Goal: Communication & Community: Connect with others

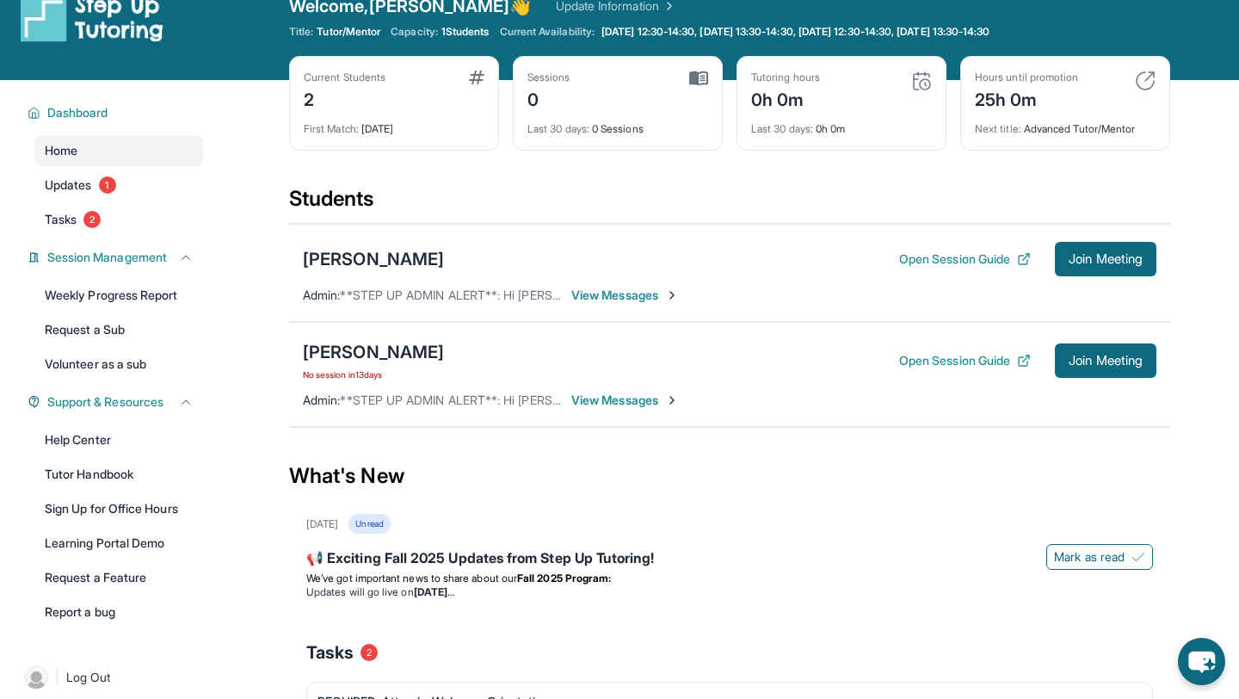
scroll to position [31, 0]
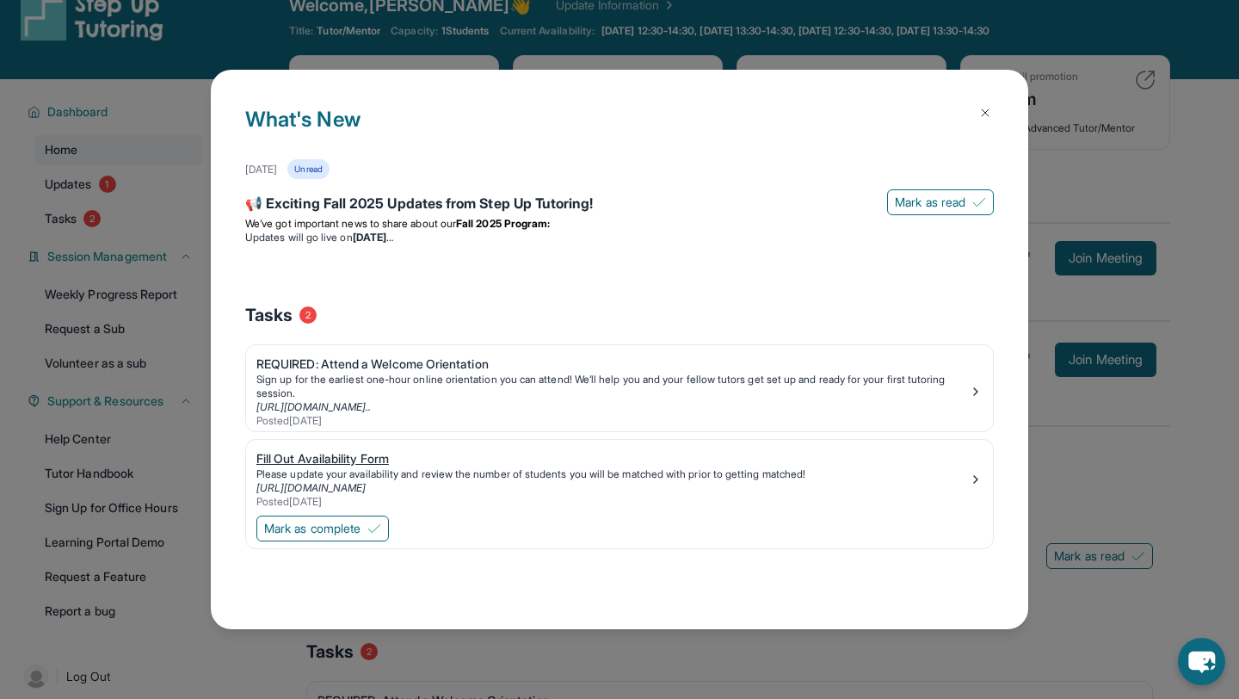
click at [364, 496] on div "Posted [DATE]" at bounding box center [612, 502] width 712 height 14
click at [968, 90] on div "What's New [DATE] Unread 📢 Exciting Fall 2025 Updates from Step Up Tutoring! [P…" at bounding box center [619, 349] width 817 height 559
click at [978, 109] on img at bounding box center [985, 113] width 14 height 14
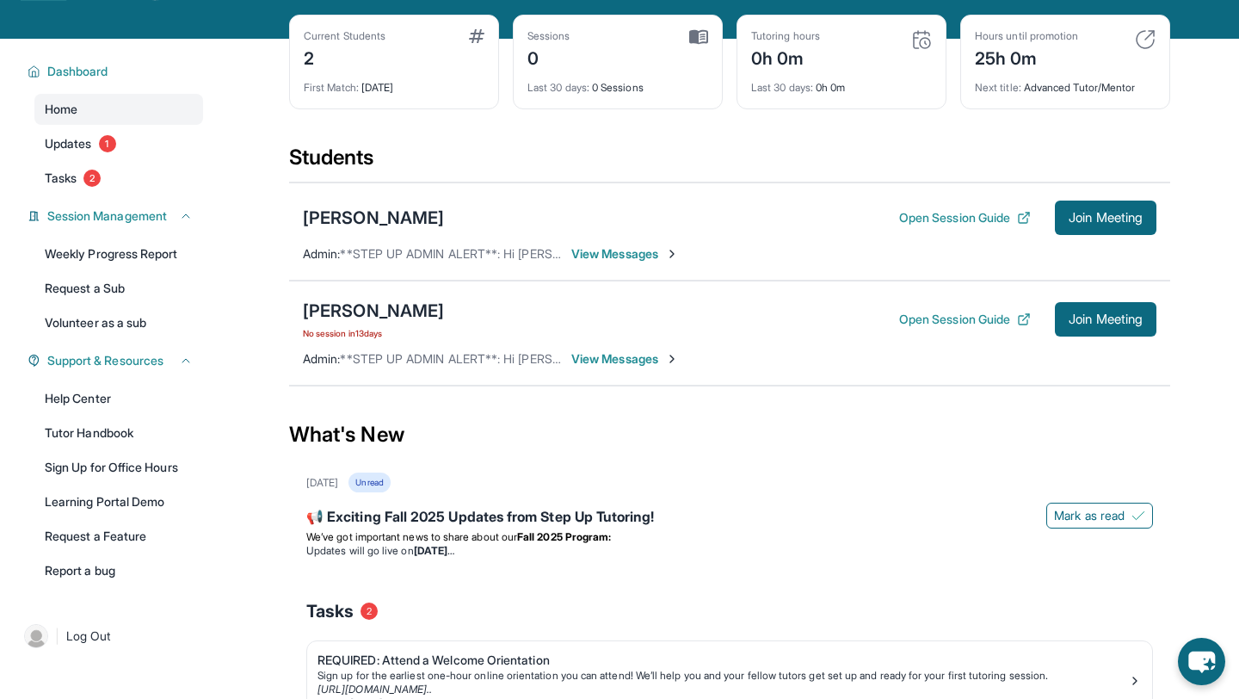
scroll to position [89, 0]
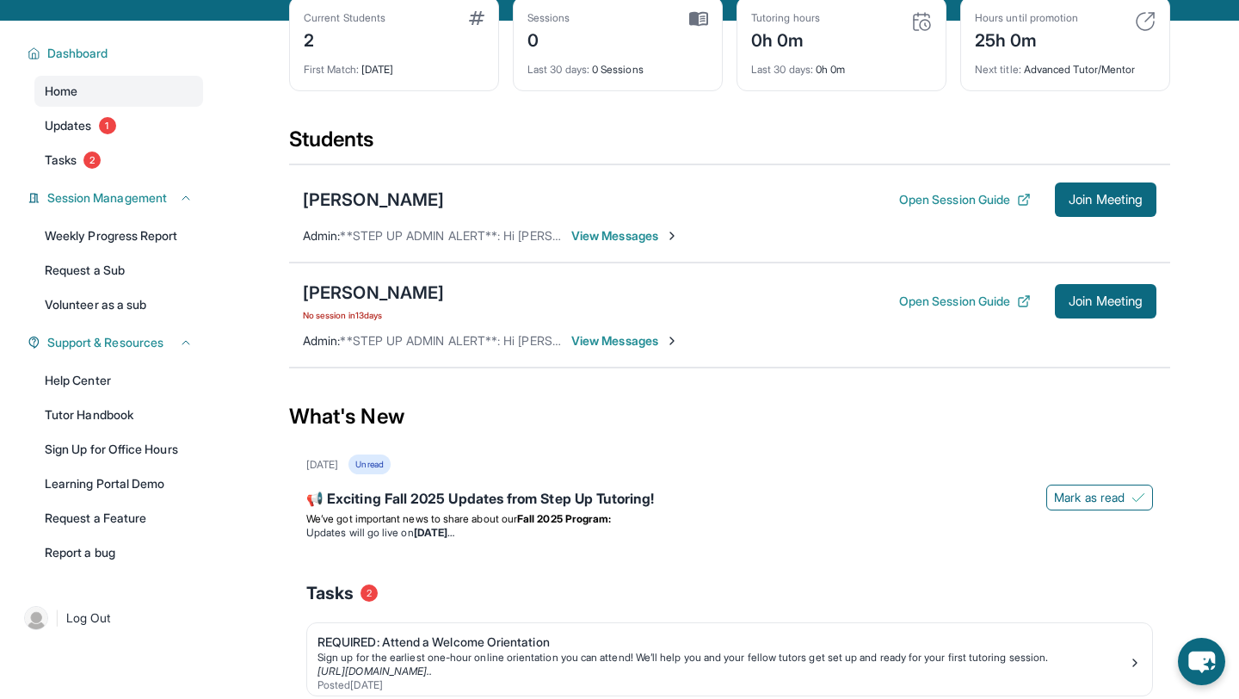
click at [632, 239] on span "View Messages" at bounding box center [625, 235] width 108 height 17
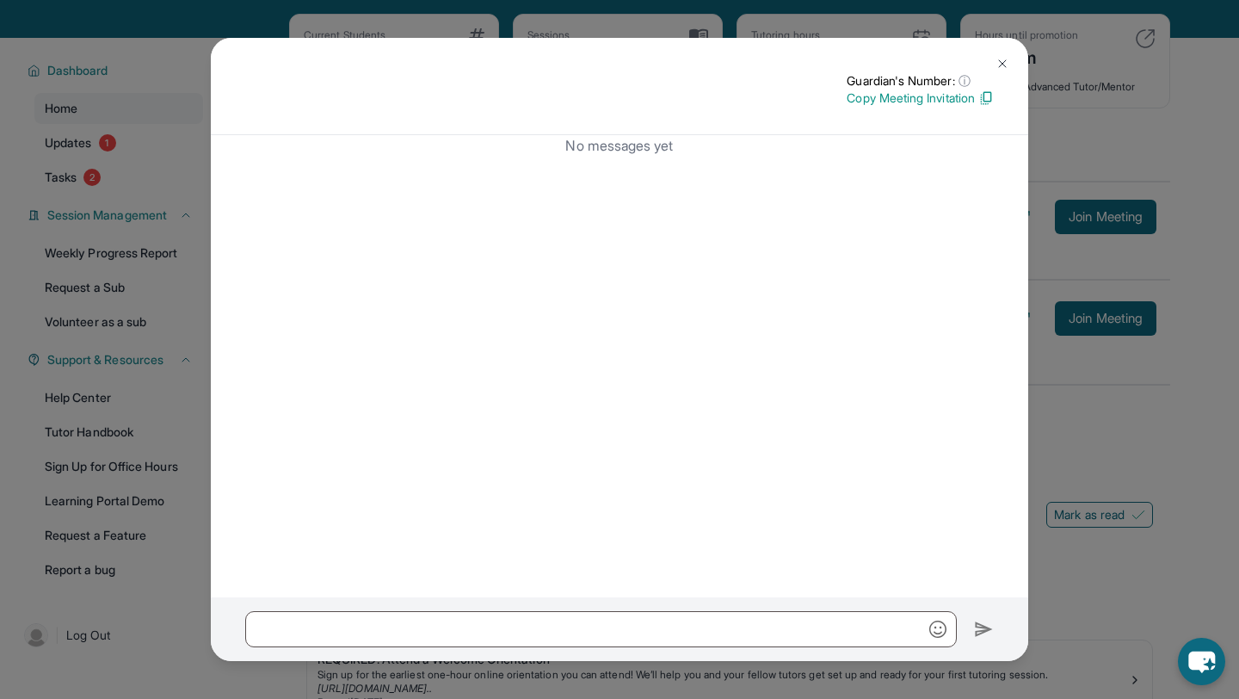
scroll to position [206, 0]
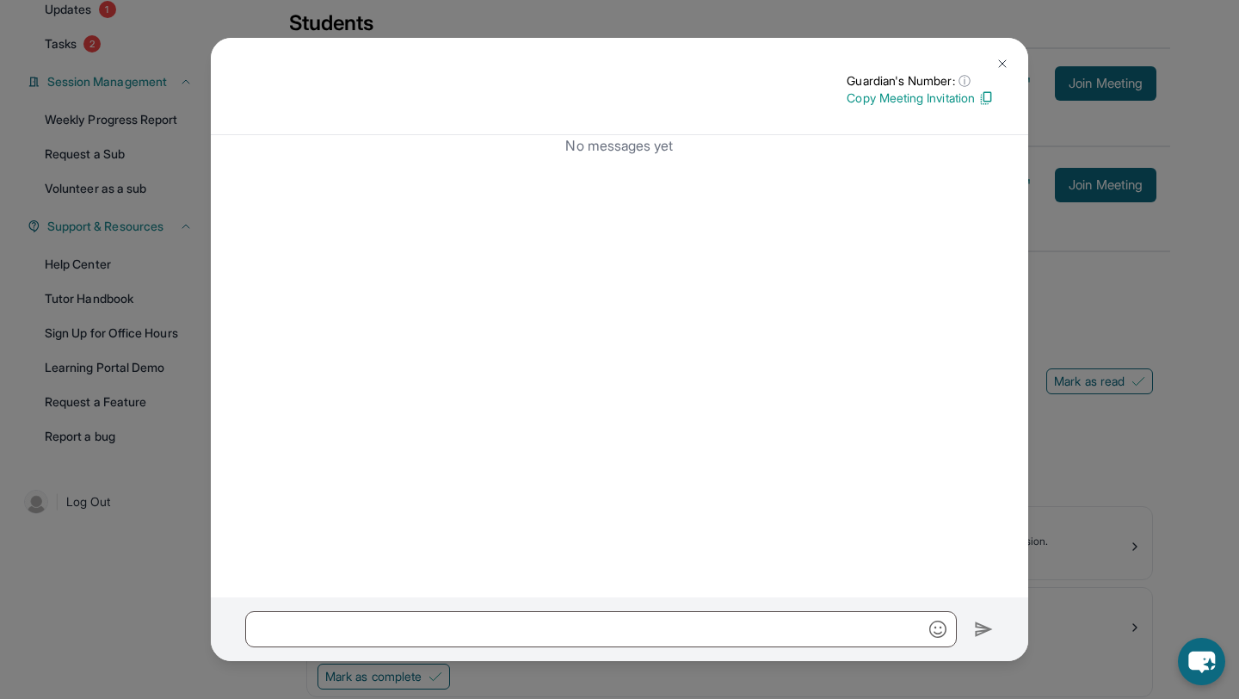
click at [997, 58] on img at bounding box center [1003, 64] width 14 height 14
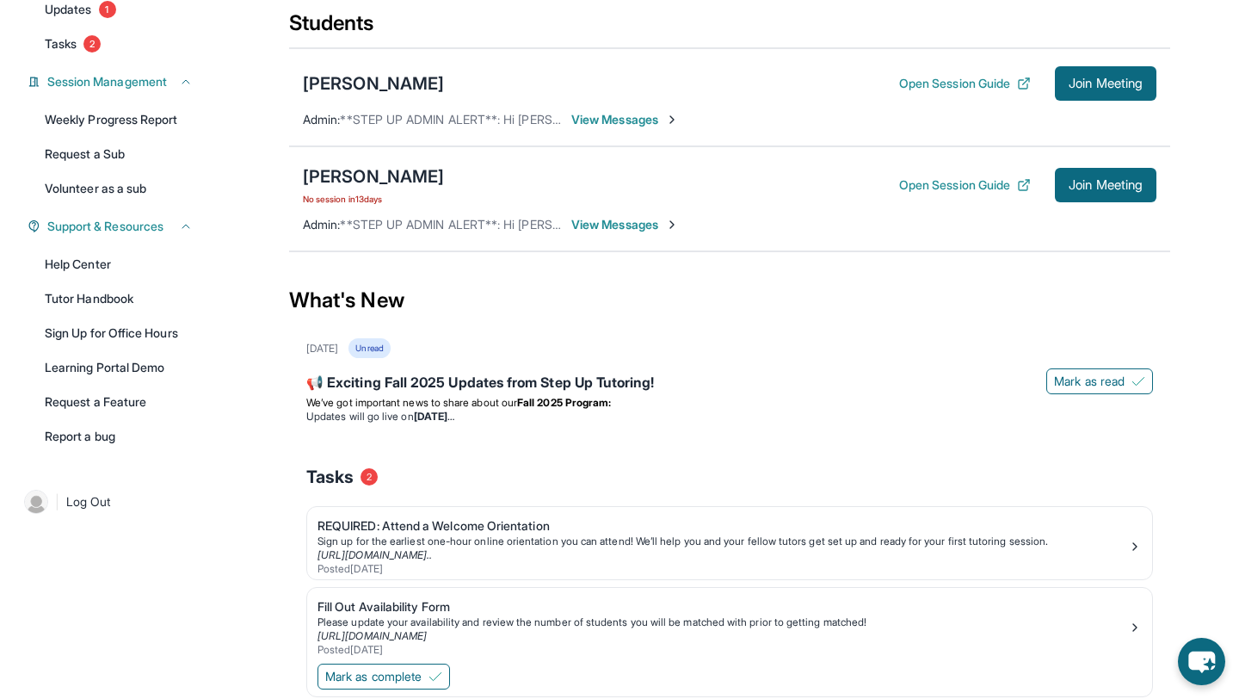
click at [624, 219] on span "View Messages" at bounding box center [625, 224] width 108 height 17
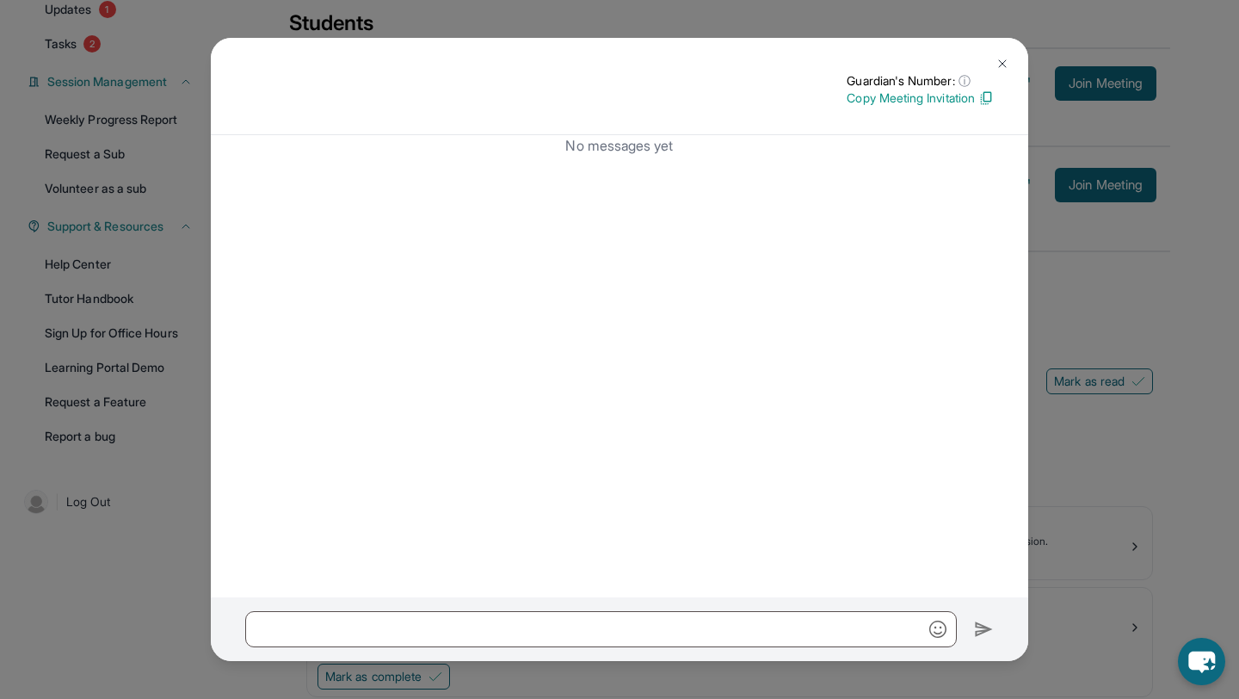
click at [1003, 69] on img at bounding box center [1003, 64] width 14 height 14
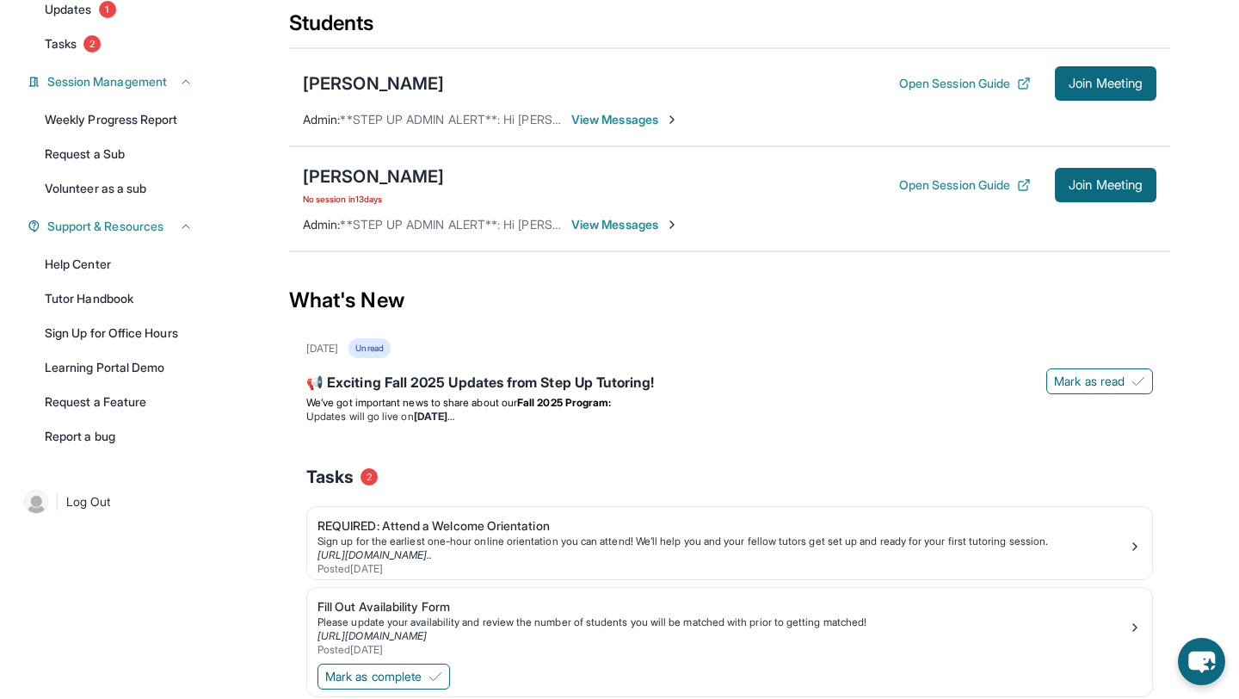
click at [953, 73] on div "Open Session Guide Join Meeting" at bounding box center [1027, 83] width 257 height 34
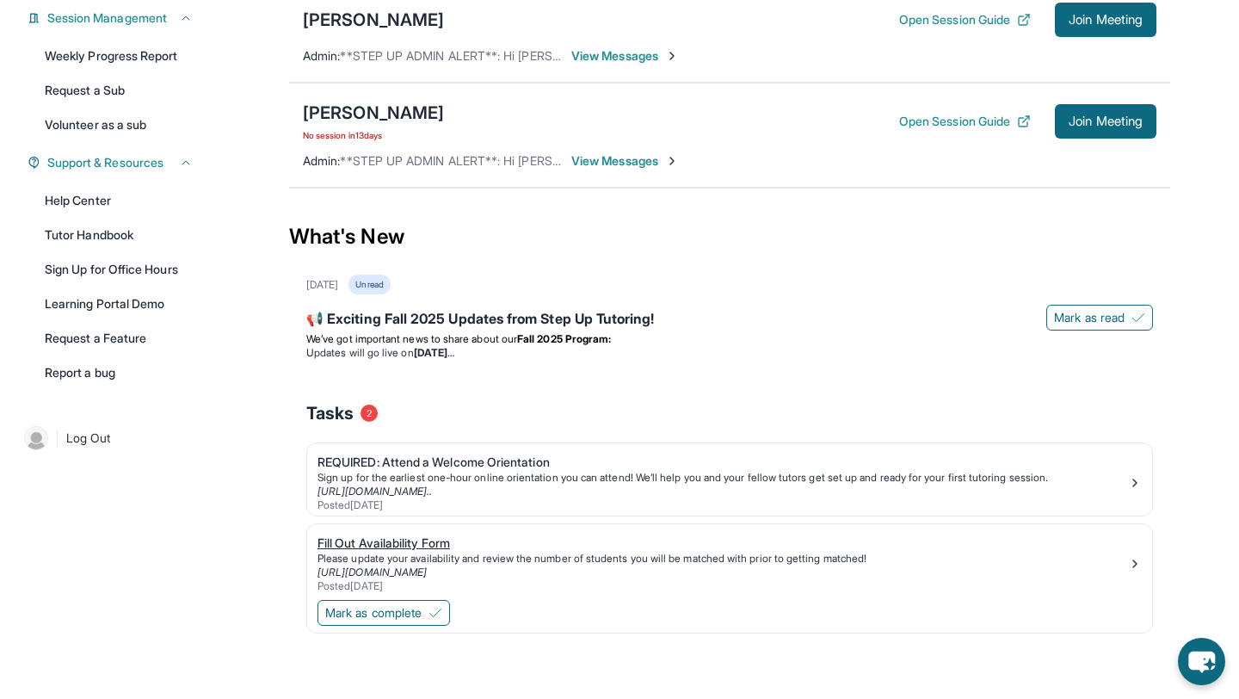
click at [996, 555] on div "Please update your availability and review the number of students you will be m…" at bounding box center [723, 559] width 811 height 14
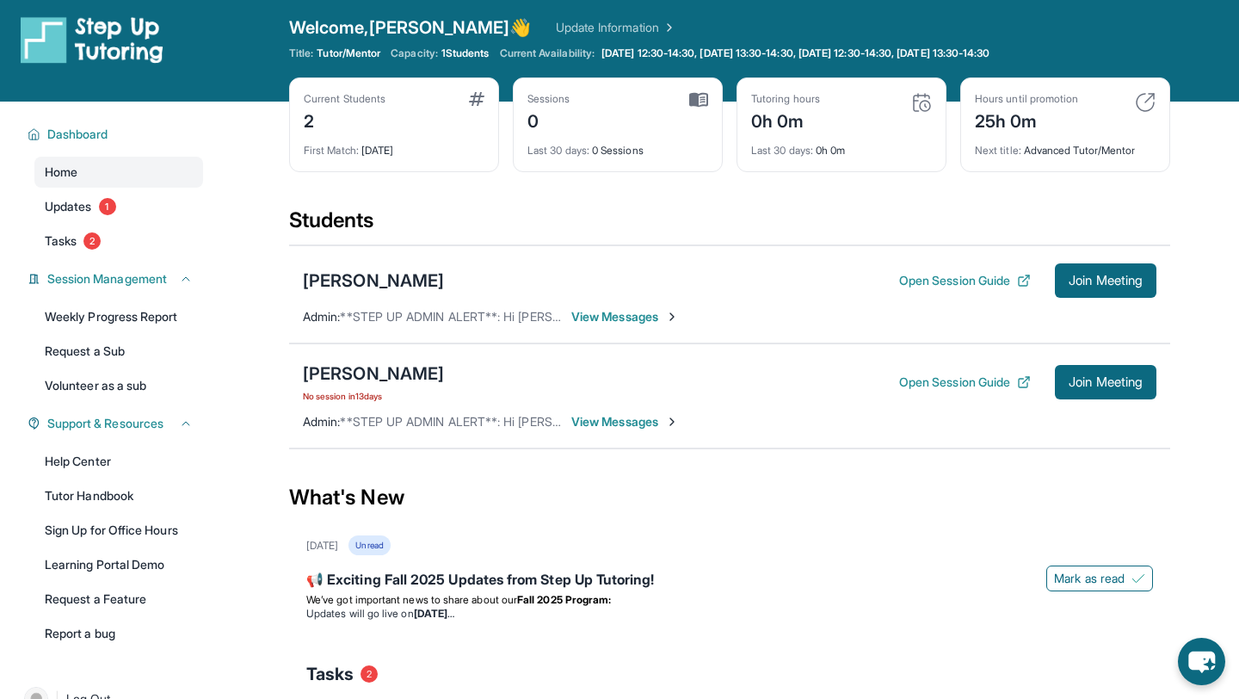
scroll to position [6, 0]
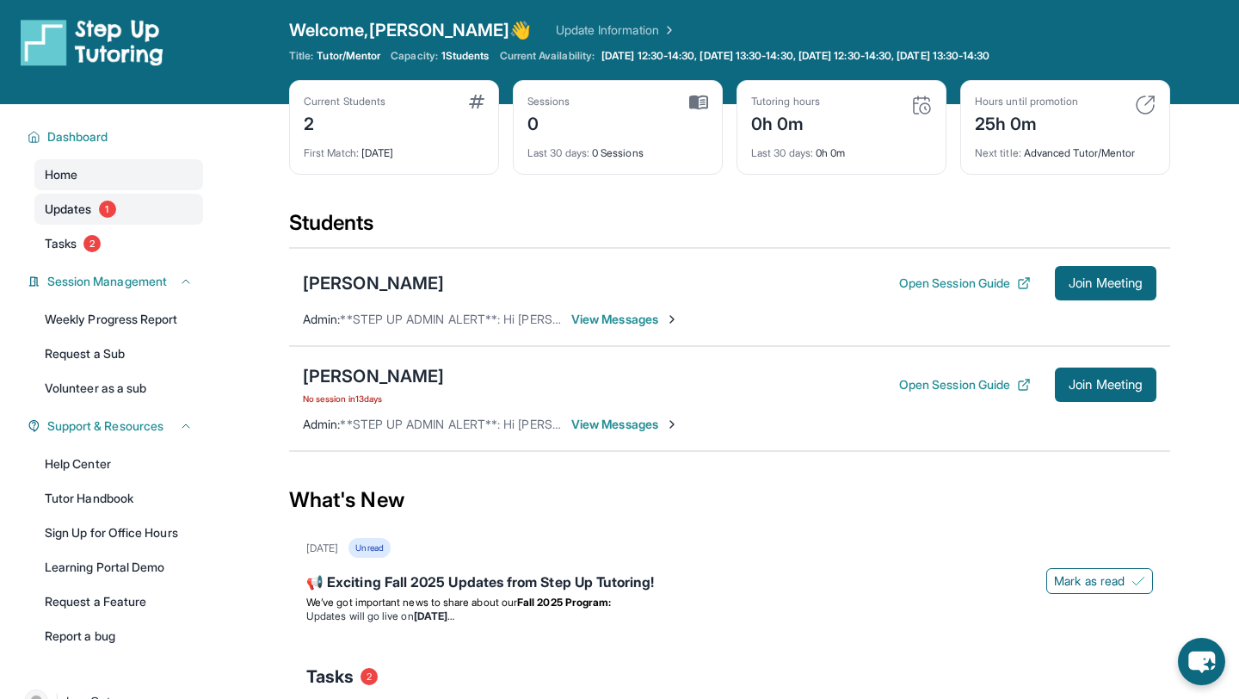
click at [92, 204] on span "Updates" at bounding box center [68, 208] width 47 height 17
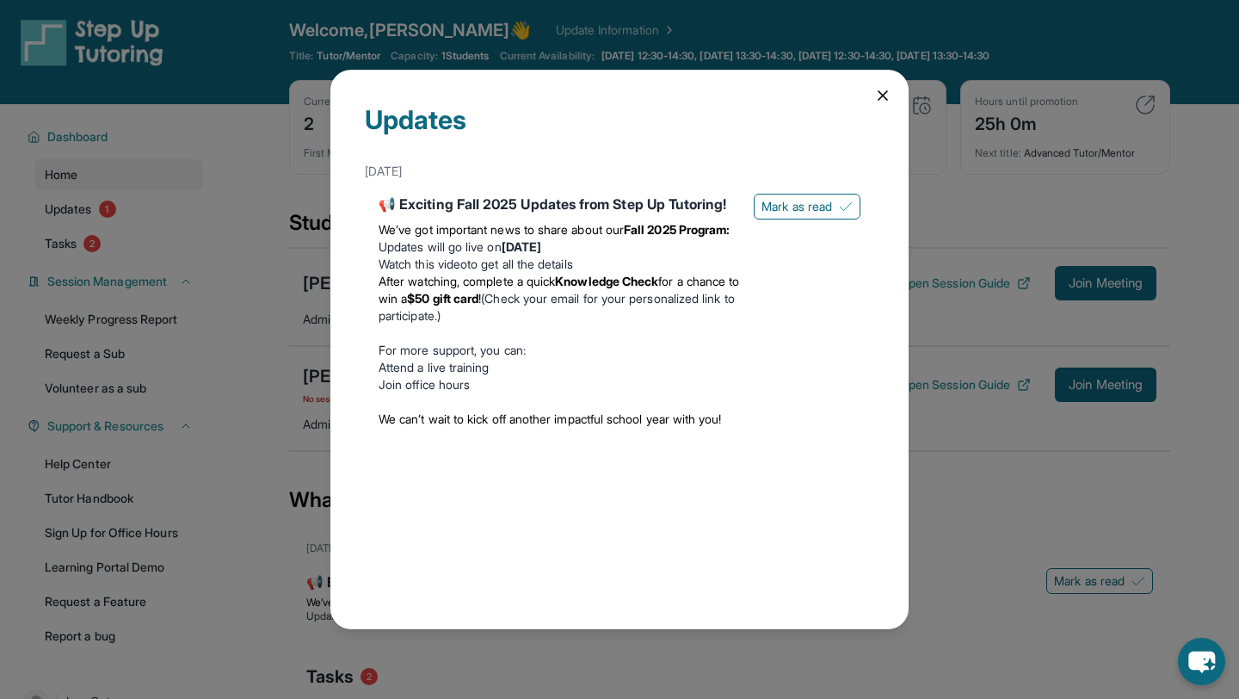
click at [870, 94] on div "Updates [DATE] 📢 Exciting Fall 2025 Updates from Step Up Tutoring! We’ve got im…" at bounding box center [619, 349] width 578 height 559
click at [892, 94] on div "Updates [DATE] 📢 Exciting Fall 2025 Updates from Step Up Tutoring! We’ve got im…" at bounding box center [619, 349] width 578 height 559
click at [885, 96] on icon at bounding box center [882, 95] width 17 height 17
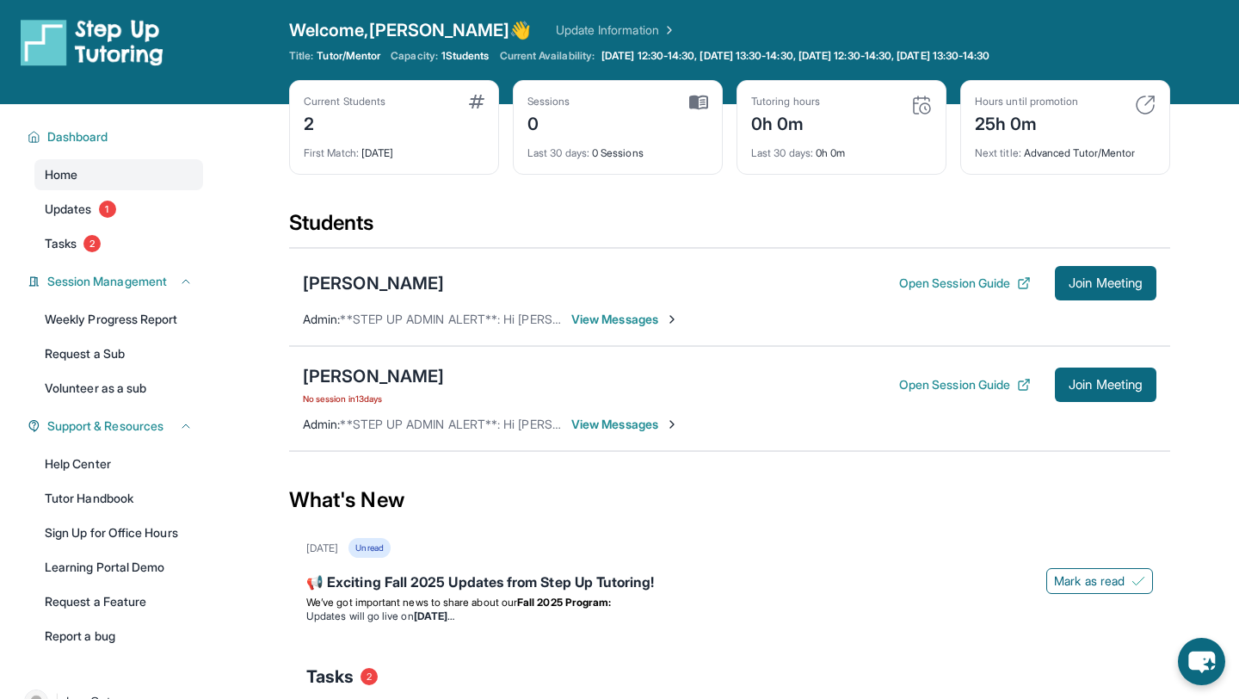
click at [930, 100] on img at bounding box center [921, 105] width 21 height 21
click at [903, 114] on div "Tutoring hours 0h 0m" at bounding box center [841, 115] width 181 height 41
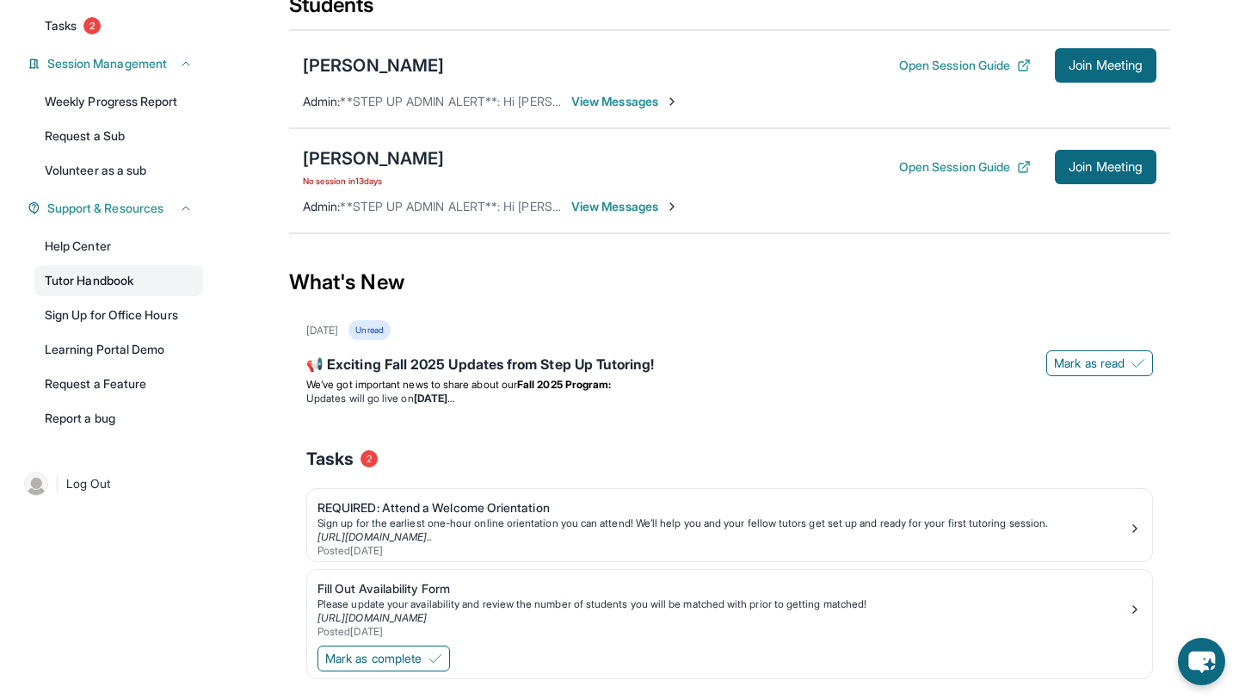
scroll to position [213, 0]
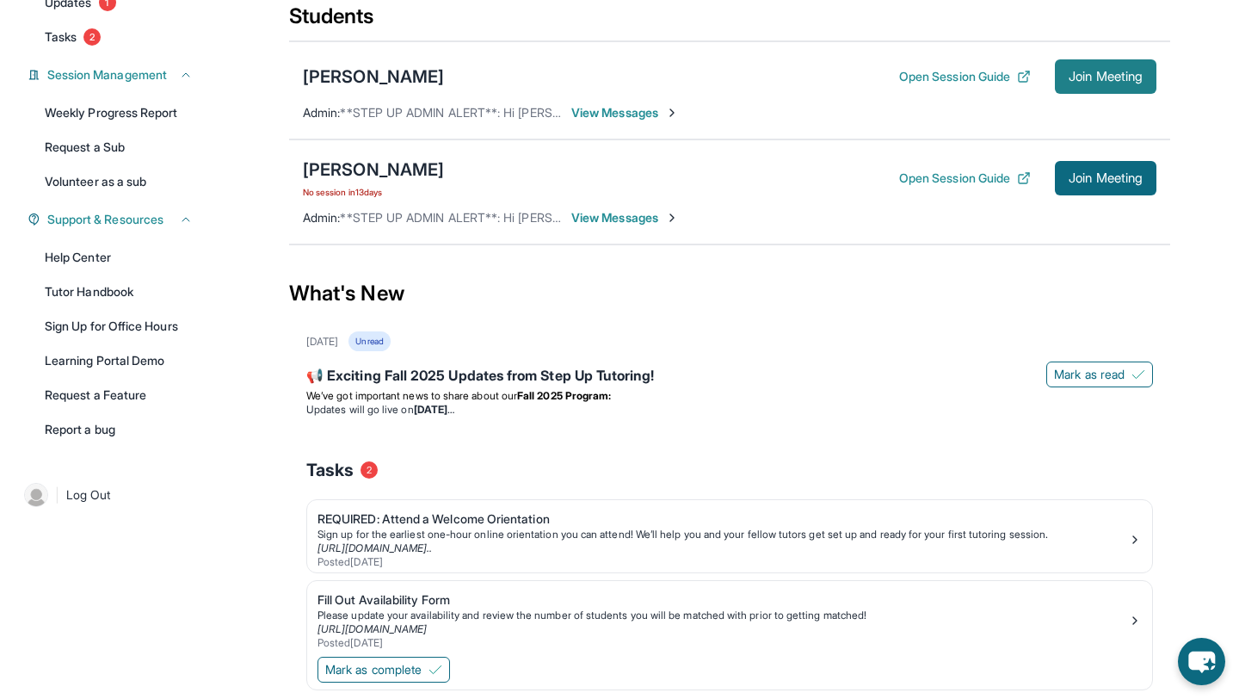
click at [1125, 77] on span "Join Meeting" at bounding box center [1106, 76] width 74 height 10
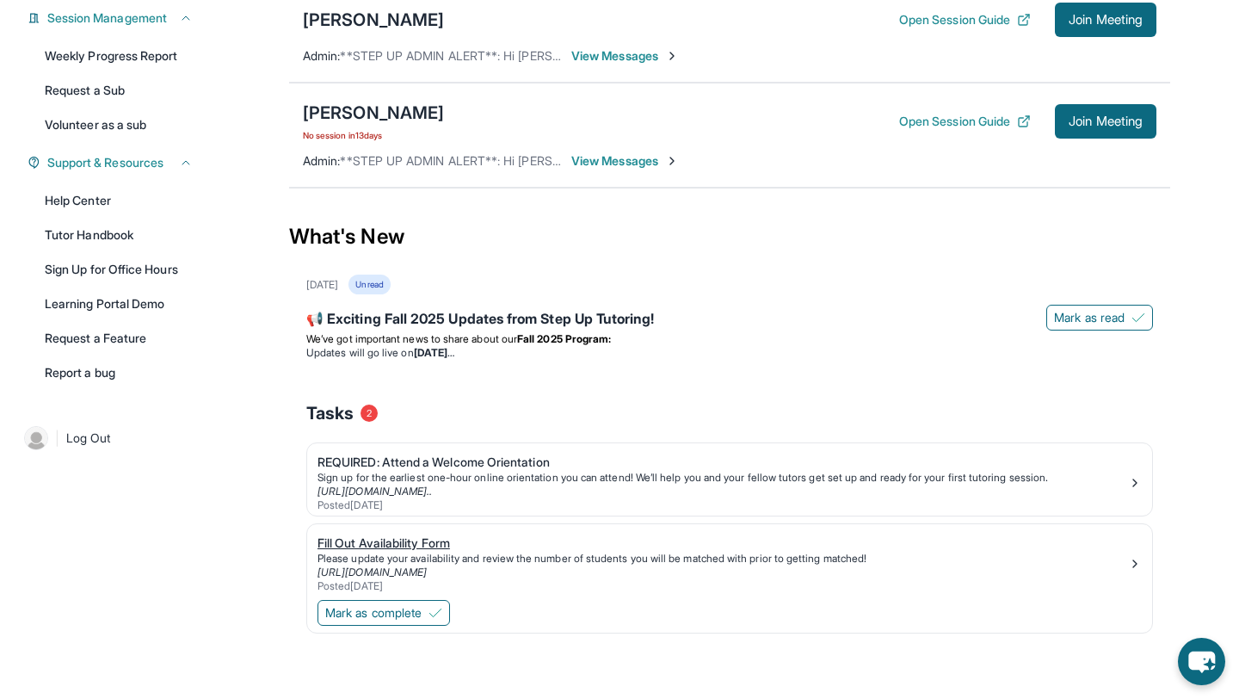
click at [412, 538] on div "Fill Out Availability Form" at bounding box center [723, 542] width 811 height 17
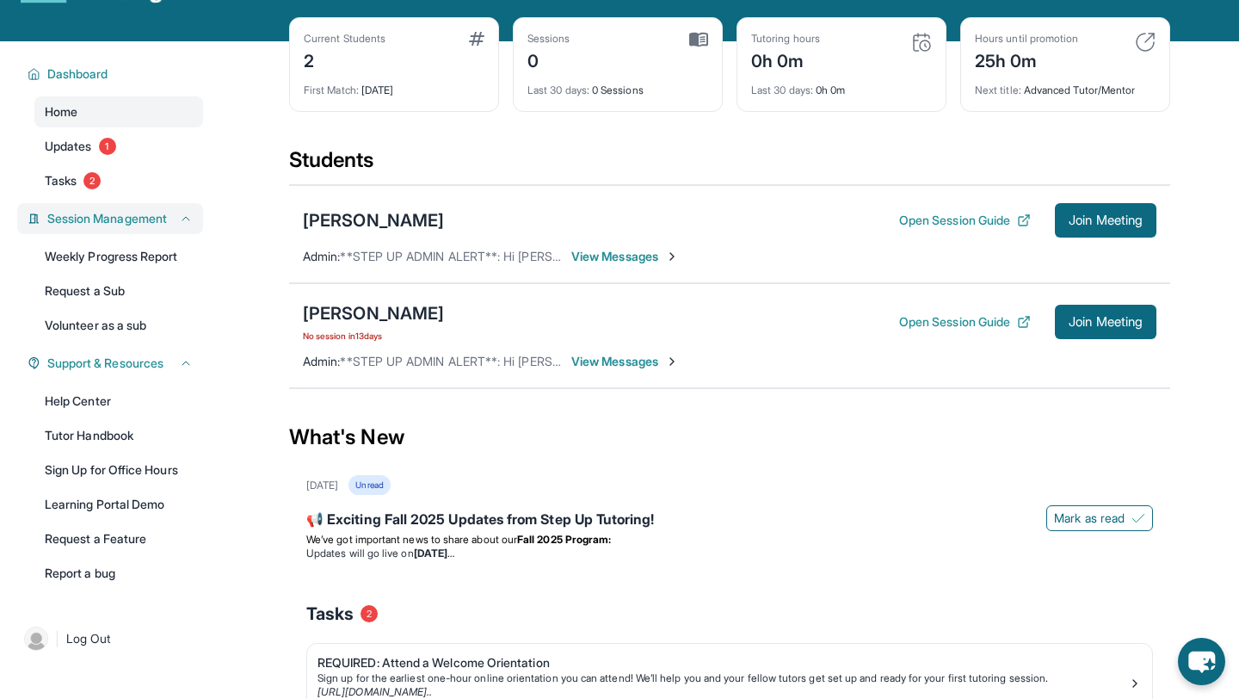
scroll to position [70, 0]
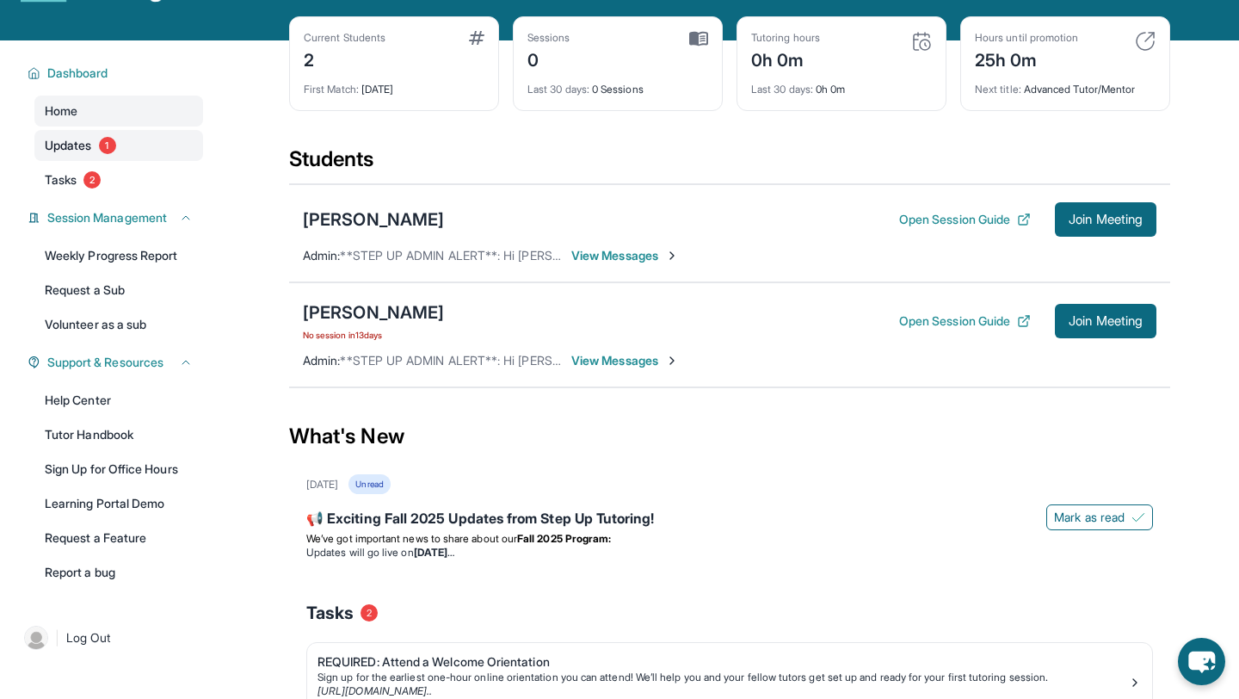
click at [79, 144] on span "Updates" at bounding box center [68, 145] width 47 height 17
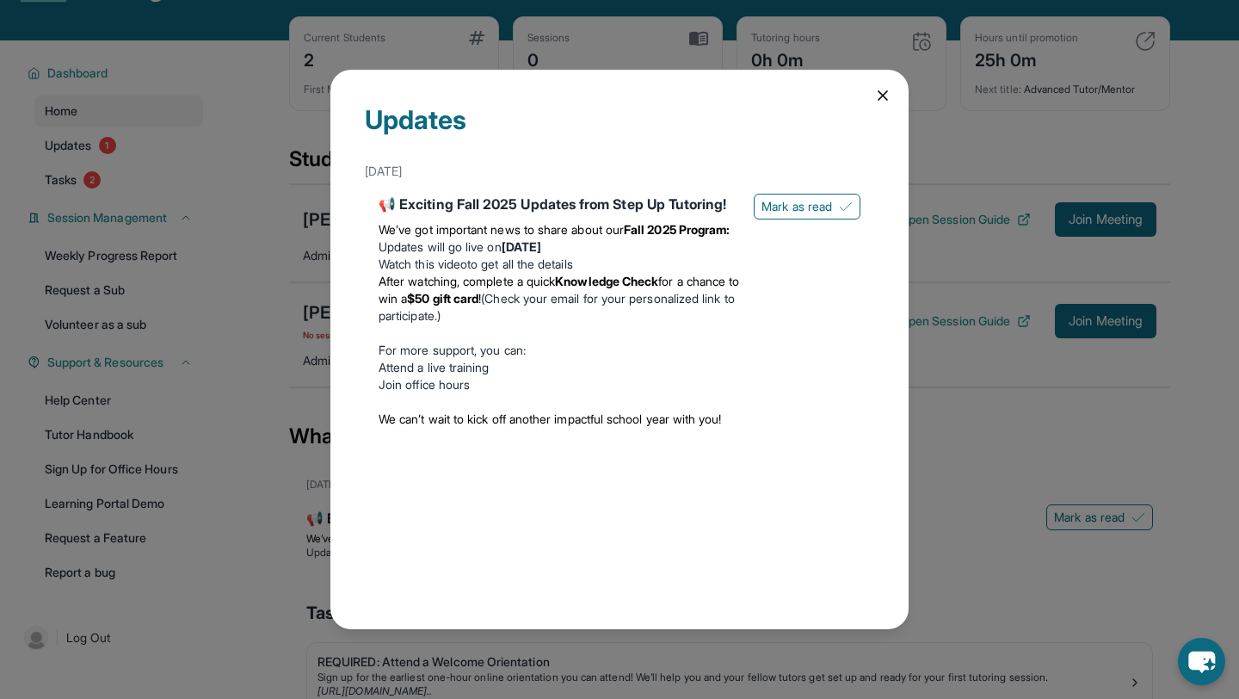
click at [891, 104] on div "Updates [DATE] 📢 Exciting Fall 2025 Updates from Step Up Tutoring! We’ve got im…" at bounding box center [619, 349] width 578 height 559
click at [885, 101] on icon at bounding box center [882, 95] width 17 height 17
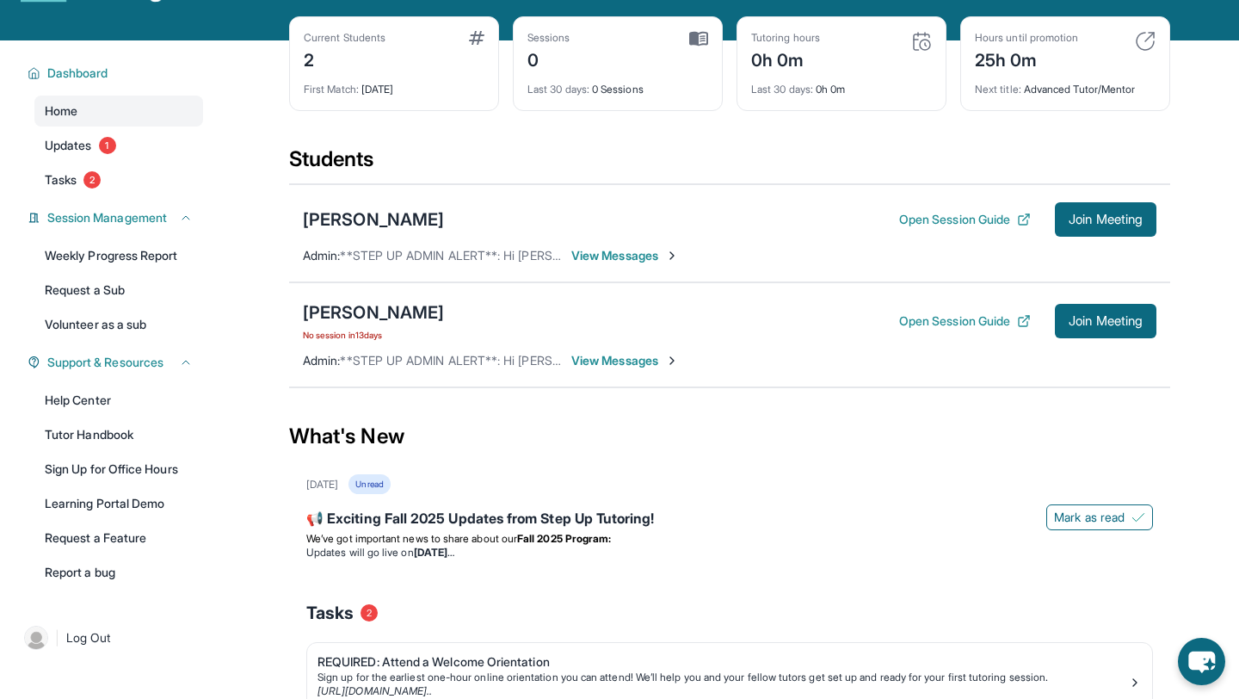
scroll to position [0, 0]
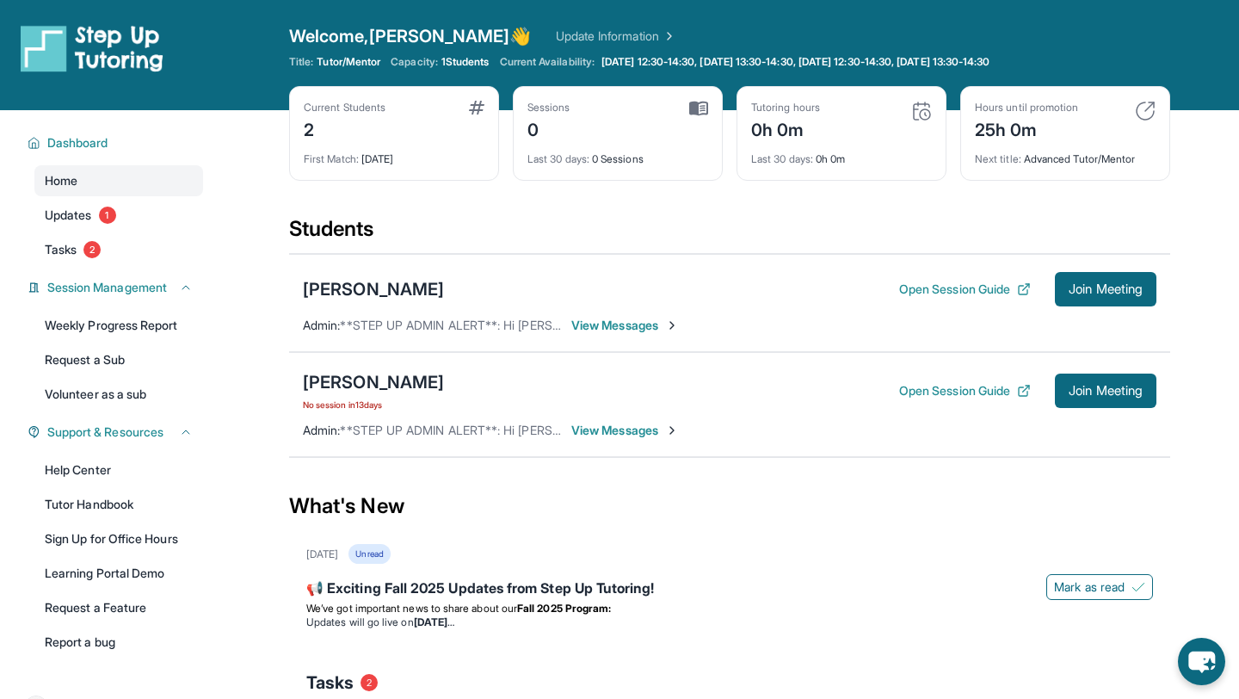
click at [556, 29] on link "Update Information" at bounding box center [616, 36] width 120 height 17
click at [918, 111] on img at bounding box center [921, 111] width 21 height 21
click at [974, 287] on button "Open Session Guide" at bounding box center [965, 289] width 132 height 17
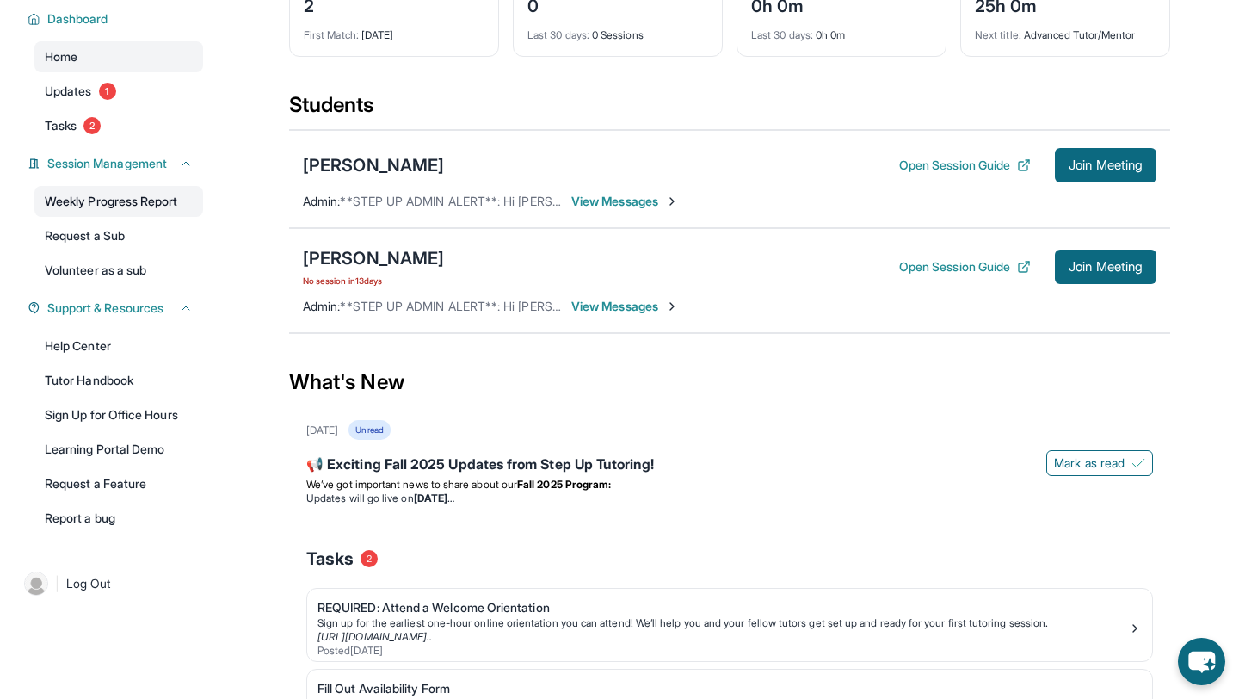
scroll to position [125, 0]
click at [422, 261] on div "[PERSON_NAME]" at bounding box center [373, 257] width 141 height 24
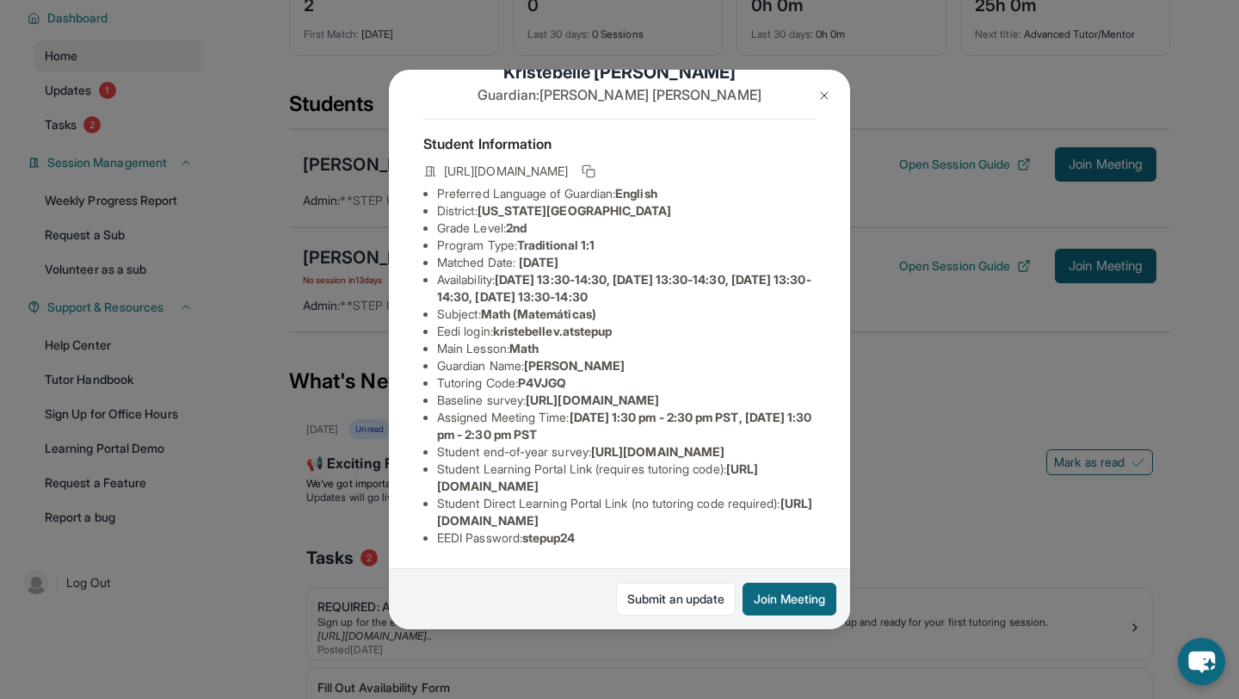
scroll to position [163, 0]
click at [960, 292] on div "[PERSON_NAME] Guardian: [PERSON_NAME] Student Information [URL][DOMAIN_NAME] Pr…" at bounding box center [619, 349] width 1239 height 699
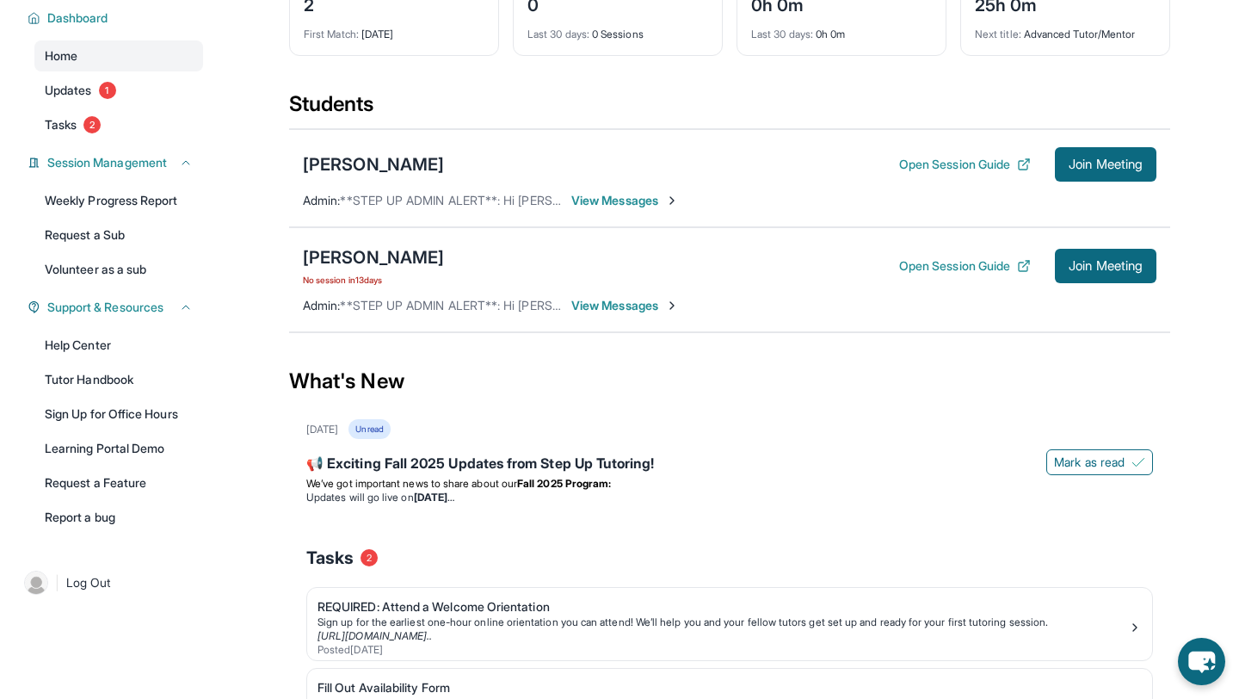
drag, startPoint x: 1122, startPoint y: 277, endPoint x: 787, endPoint y: 307, distance: 336.1
click at [796, 313] on div "[PERSON_NAME] No session [DATE] Open Session Guide Join Meeting Admin : **STEP …" at bounding box center [729, 279] width 881 height 105
click at [588, 299] on span "View Messages" at bounding box center [625, 305] width 108 height 17
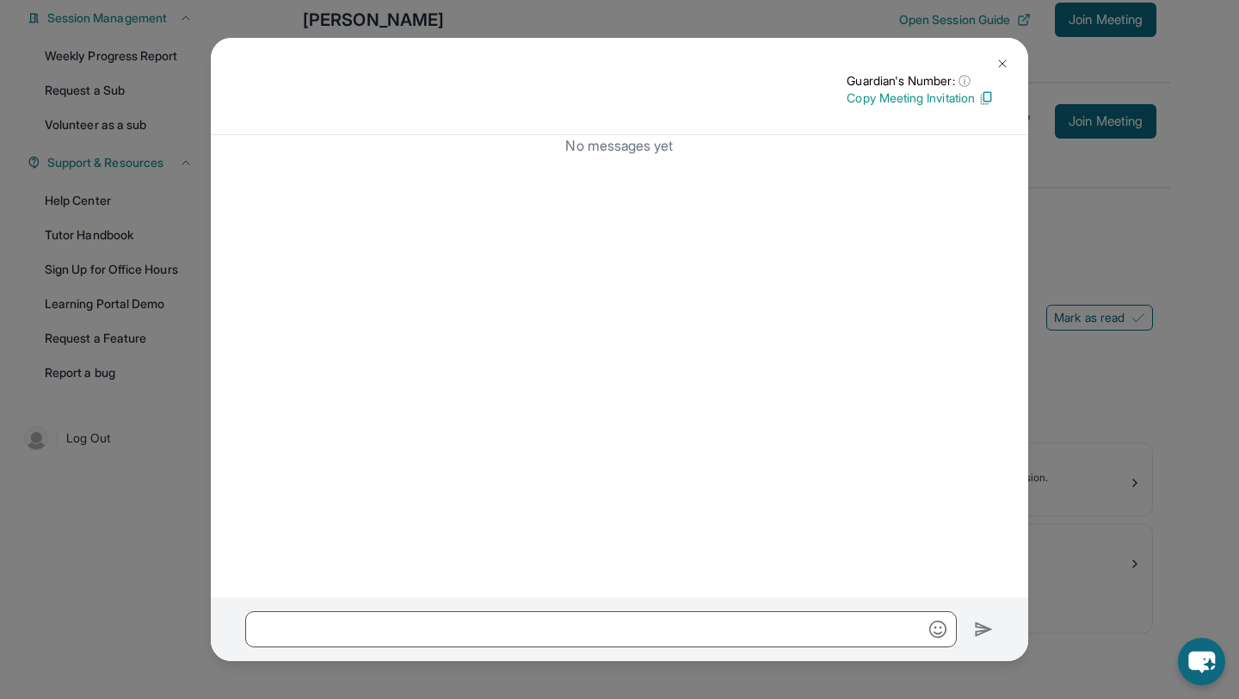
scroll to position [0, 0]
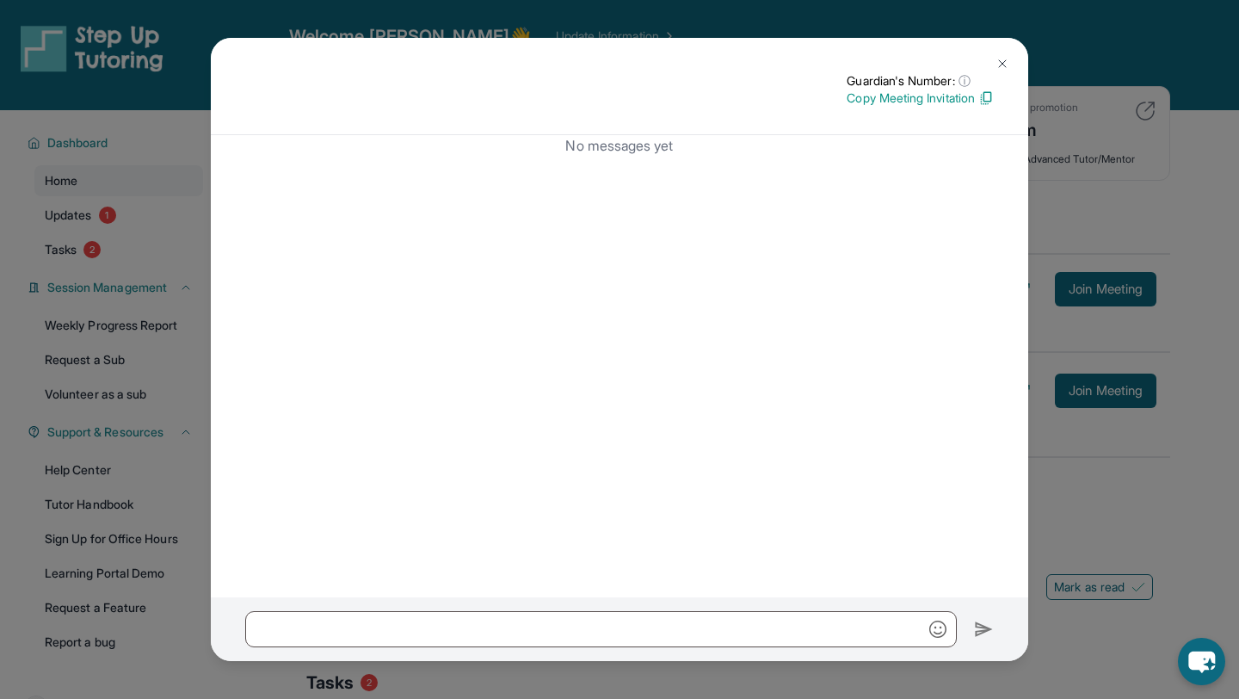
click at [1002, 52] on button at bounding box center [1002, 63] width 34 height 34
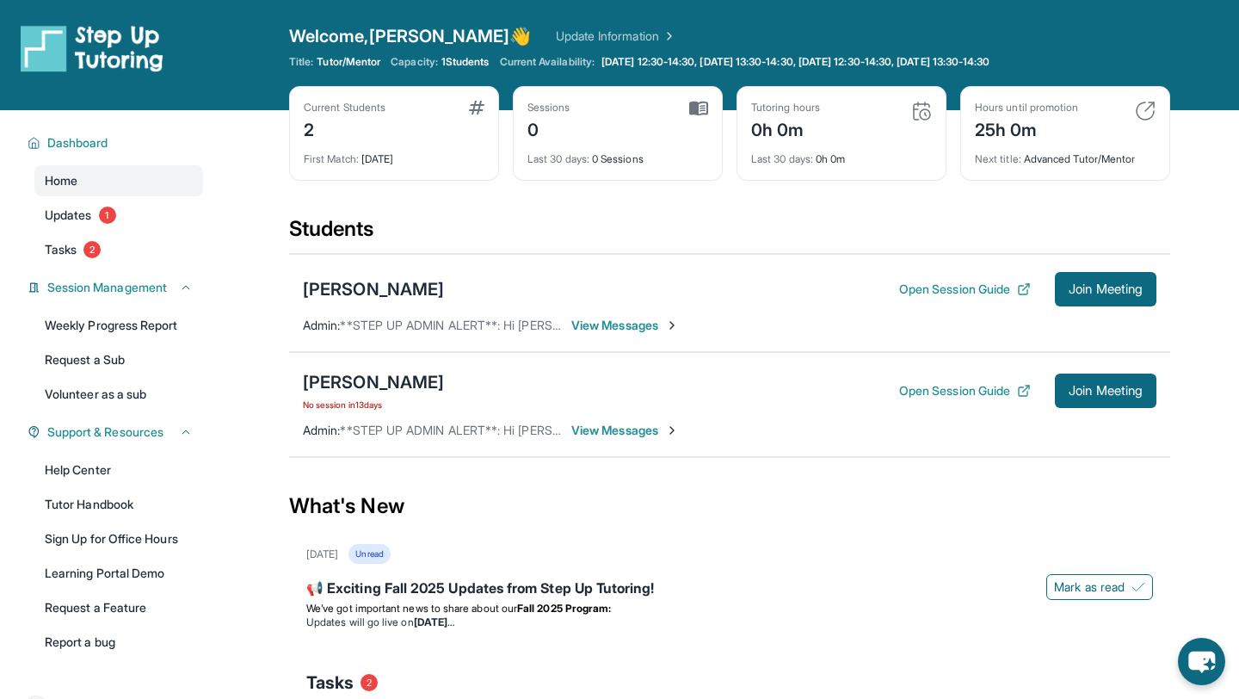
click at [614, 431] on span "View Messages" at bounding box center [625, 430] width 108 height 17
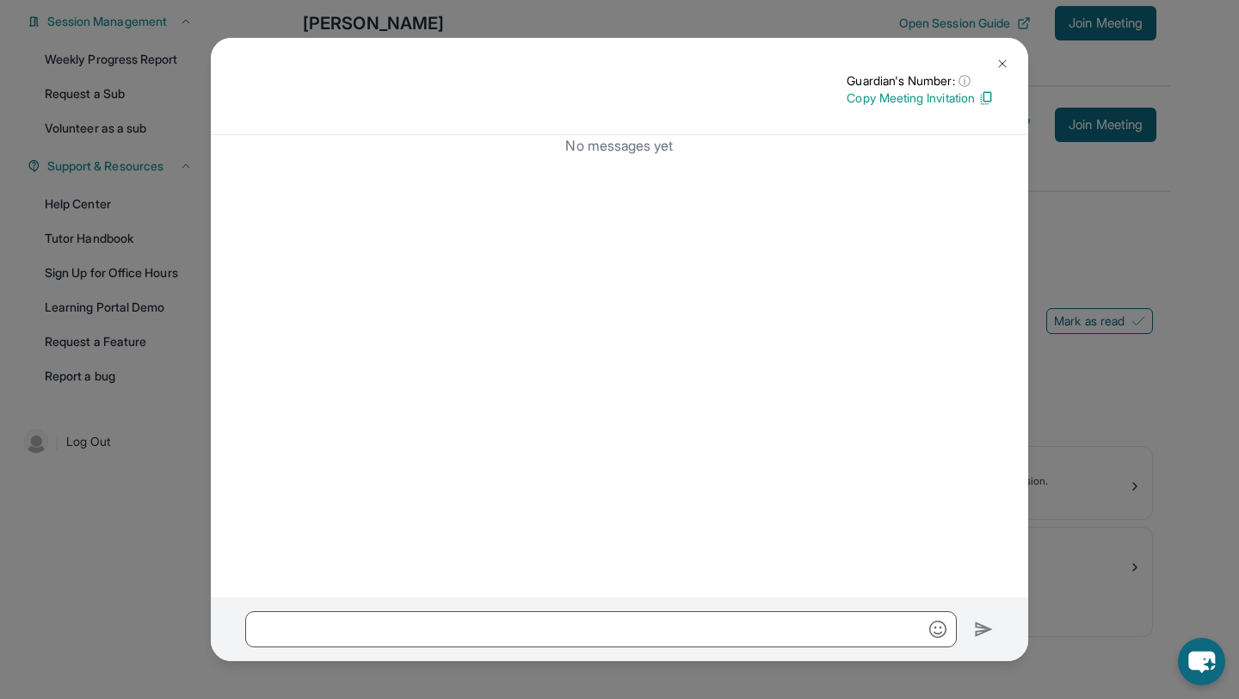
scroll to position [269, 0]
click at [1014, 64] on button at bounding box center [1002, 63] width 34 height 34
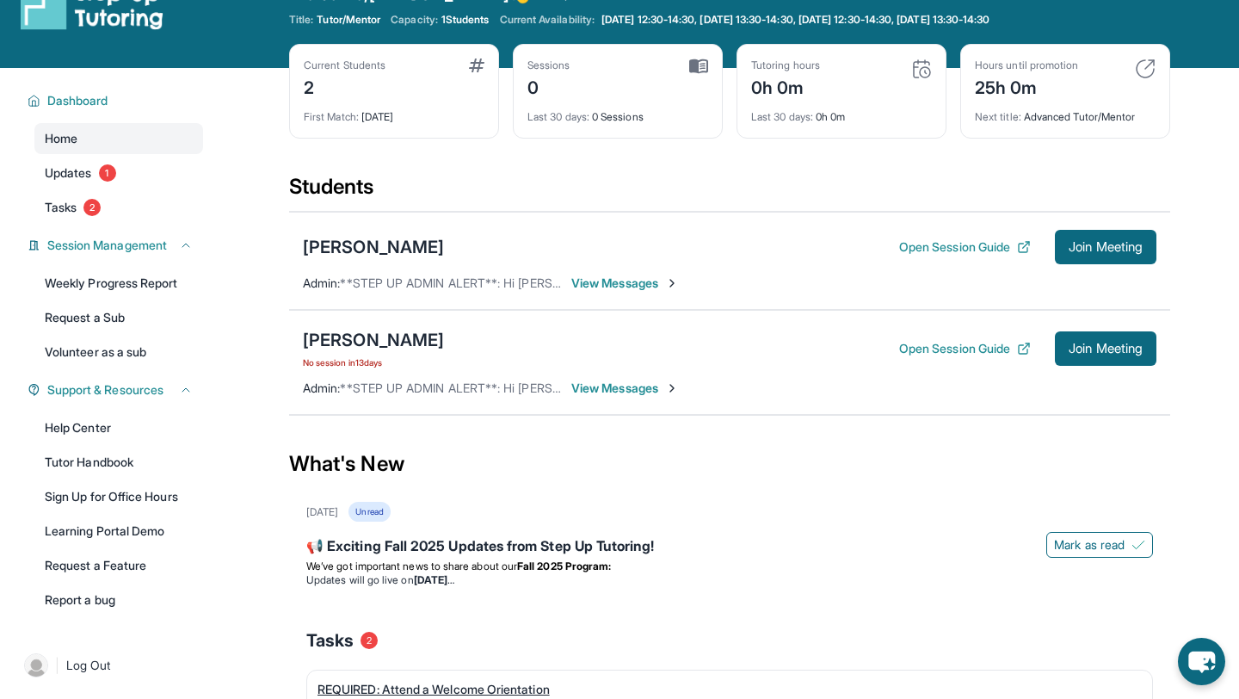
scroll to position [43, 0]
